Goal: Find specific page/section: Find specific page/section

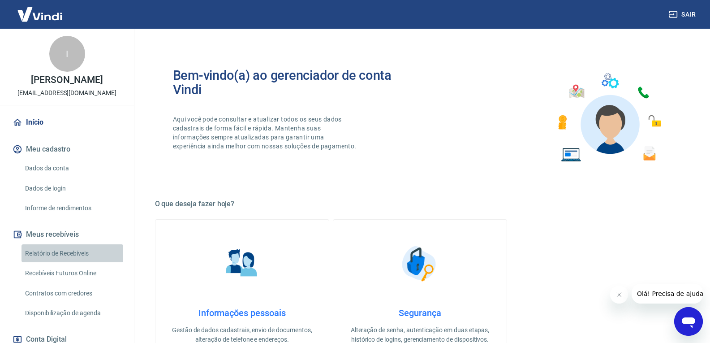
click at [77, 262] on link "Relatório de Recebíveis" at bounding box center [72, 253] width 102 height 18
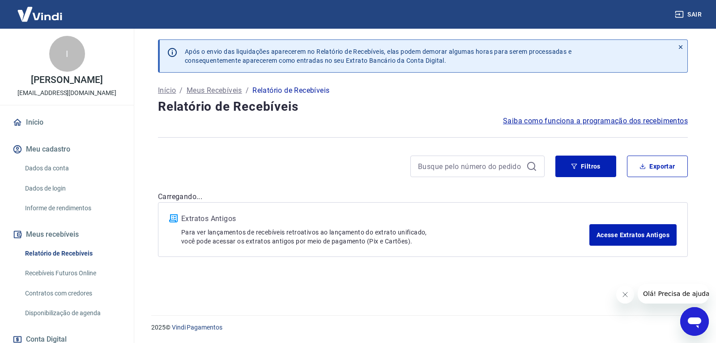
click at [82, 274] on link "Recebíveis Futuros Online" at bounding box center [72, 273] width 102 height 18
